Goal: Task Accomplishment & Management: Manage account settings

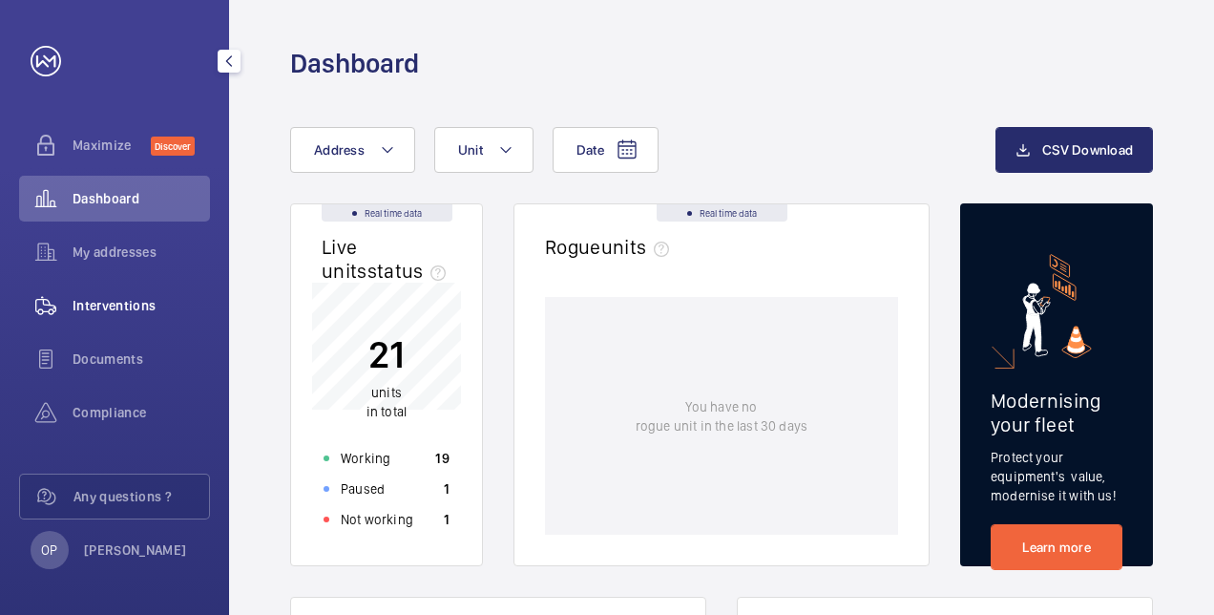
click at [119, 307] on span "Interventions" at bounding box center [141, 305] width 137 height 19
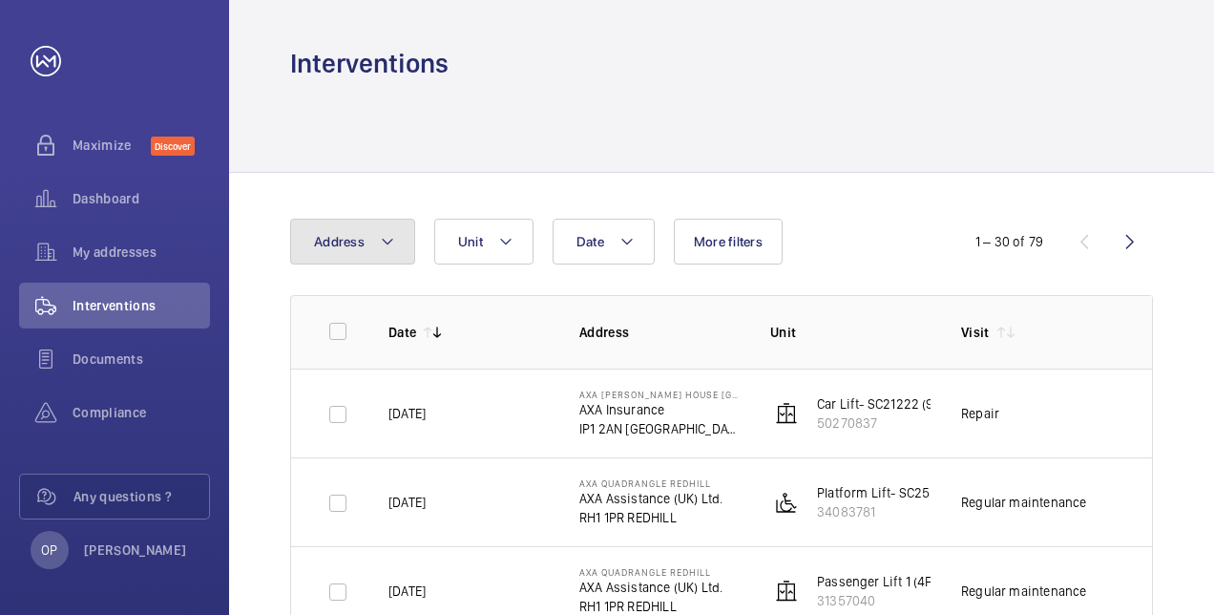
click at [391, 242] on mat-icon at bounding box center [387, 241] width 15 height 23
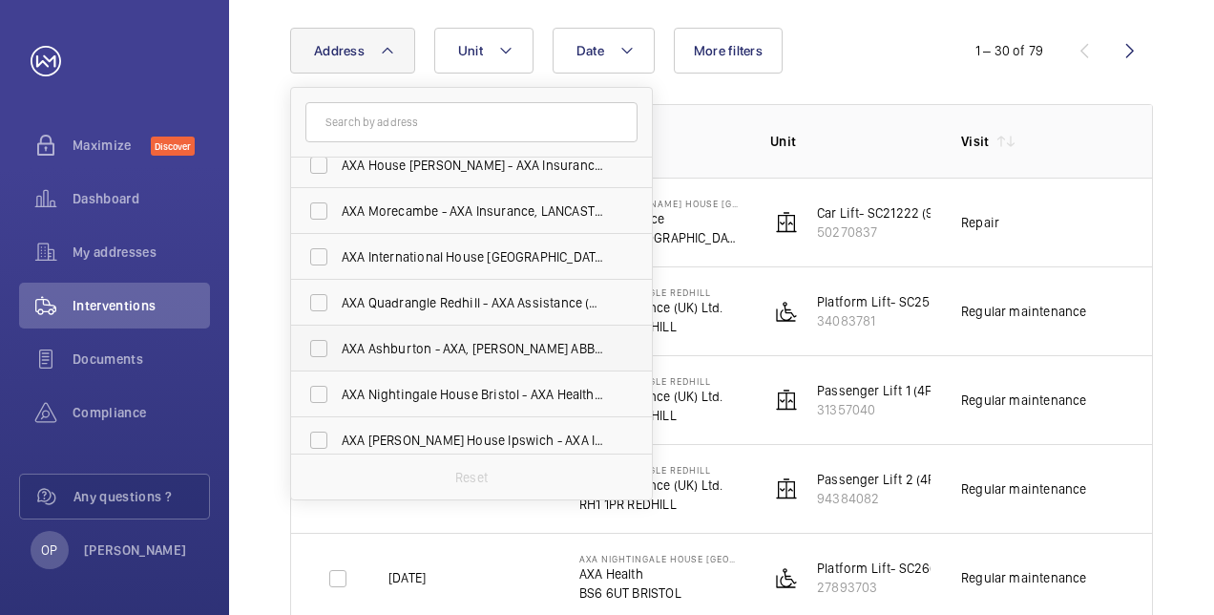
scroll to position [25, 0]
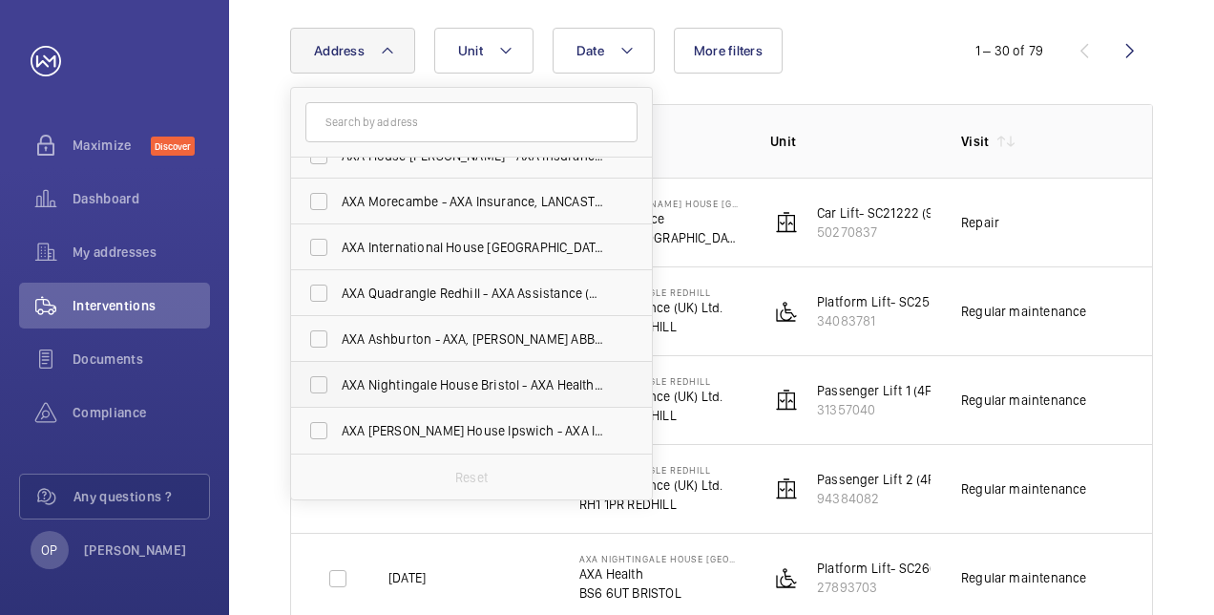
click at [414, 372] on label "AXA Nightingale House Bristol - AXA Health, BRISTOL BS6 6UT" at bounding box center [457, 385] width 332 height 46
click at [338, 372] on input "AXA Nightingale House Bristol - AXA Health, BRISTOL BS6 6UT" at bounding box center [319, 385] width 38 height 38
checkbox input "true"
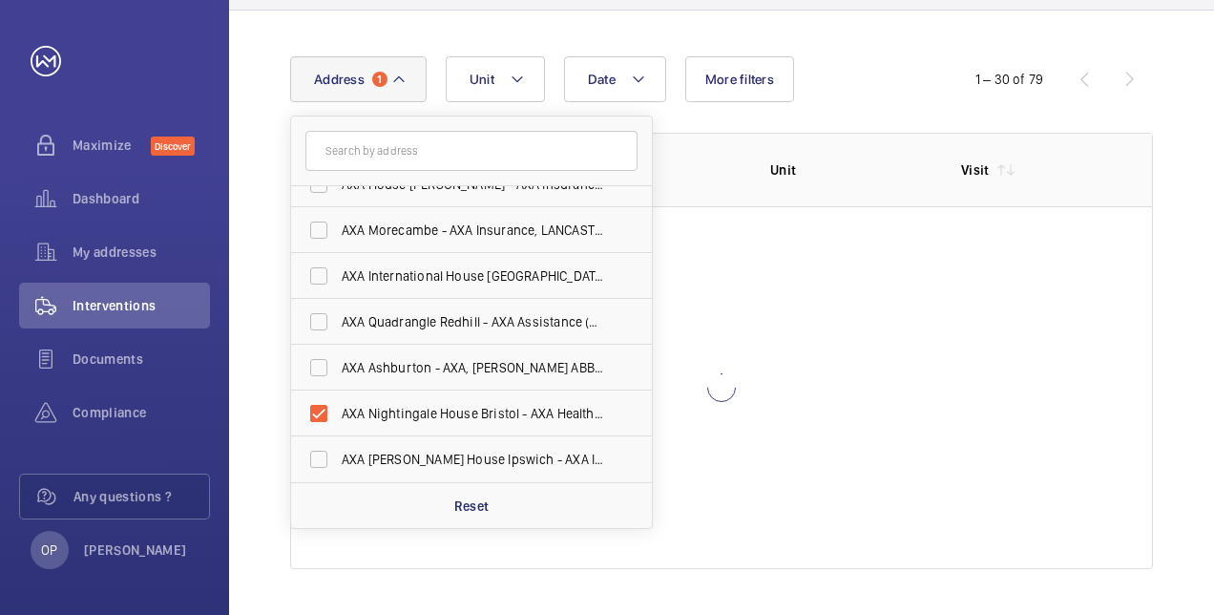
click at [867, 113] on wm-front-table "Date Address 1 [GEOGRAPHIC_DATA] [GEOGRAPHIC_DATA] - AXA Insurance, [PERSON_NAM…" at bounding box center [721, 312] width 863 height 513
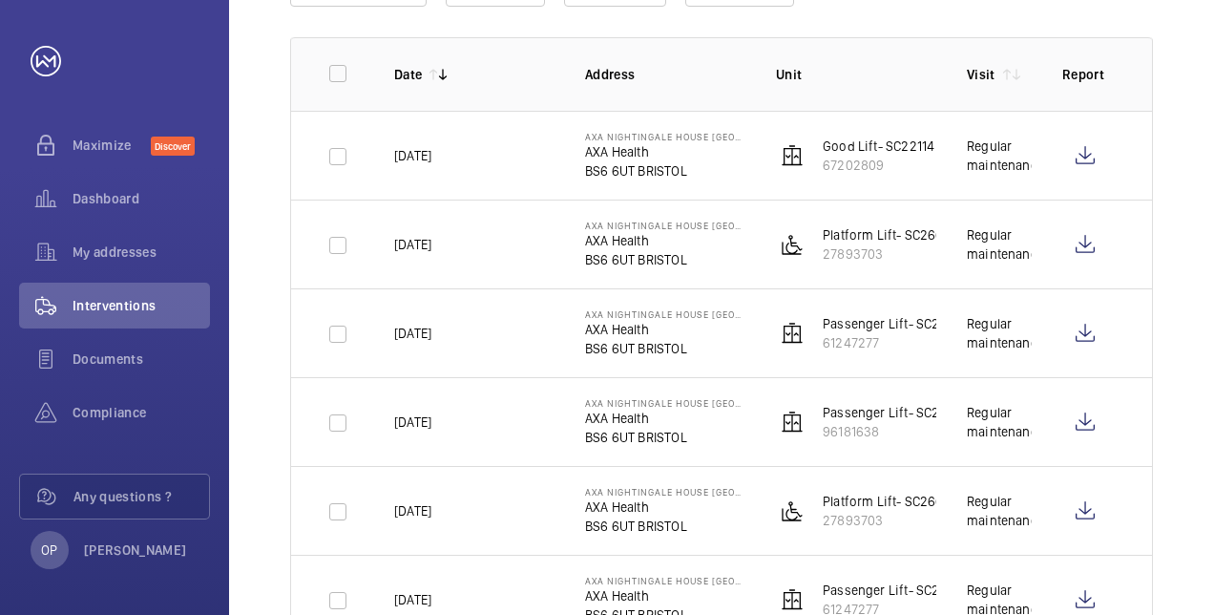
scroll to position [67, 0]
